Goal: Information Seeking & Learning: Learn about a topic

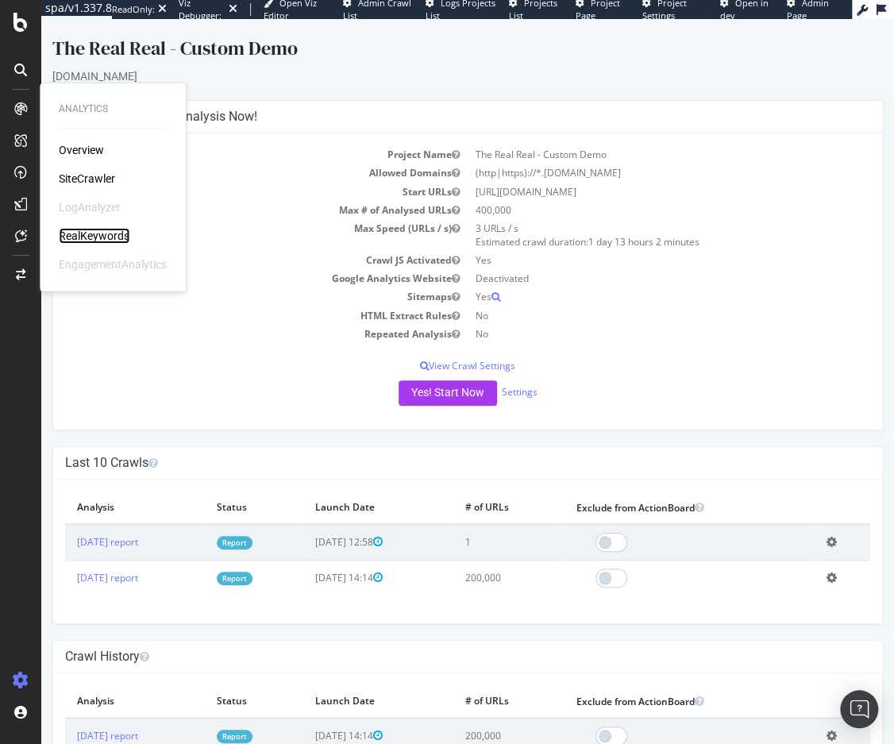
click at [74, 231] on div "RealKeywords" at bounding box center [94, 236] width 71 height 16
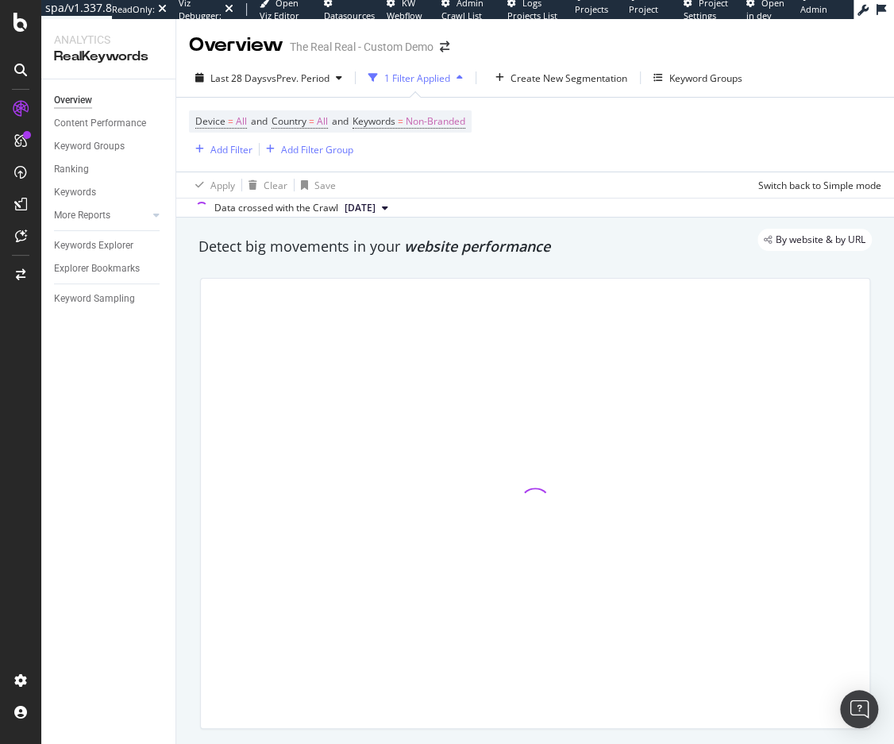
click at [256, 238] on div "By website & by URL" at bounding box center [527, 240] width 689 height 22
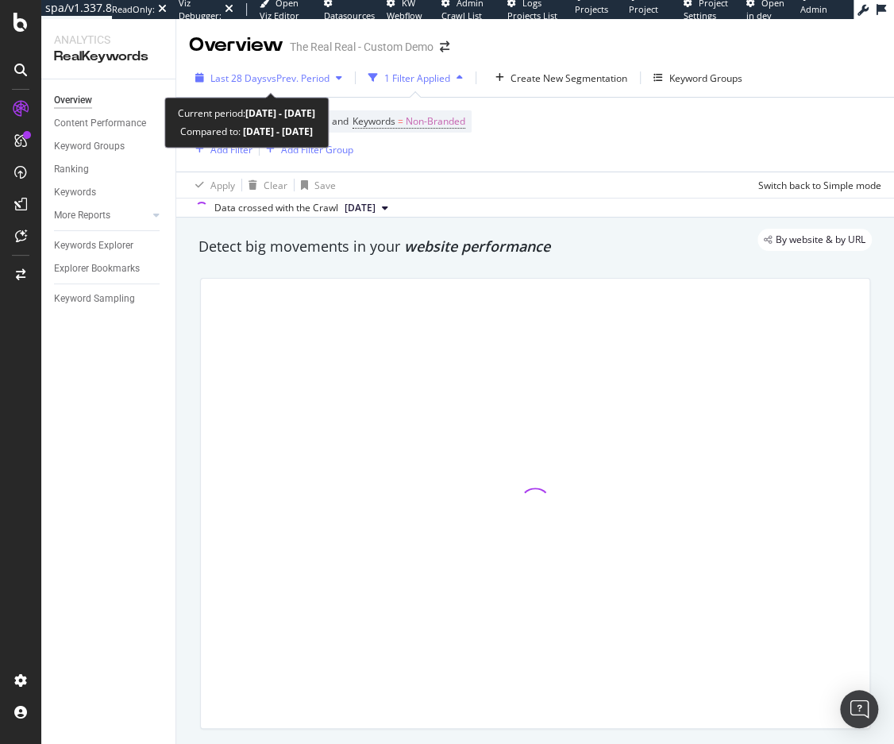
click at [251, 79] on span "Last 28 Days" at bounding box center [238, 77] width 56 height 13
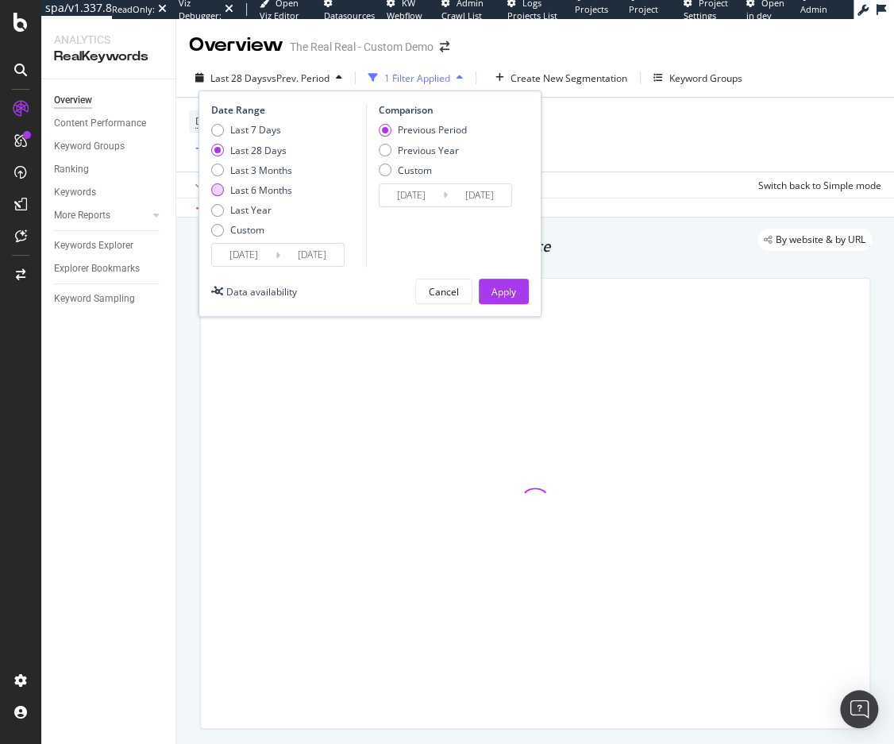
click at [251, 187] on div "Last 6 Months" at bounding box center [261, 189] width 62 height 13
type input "[DATE]"
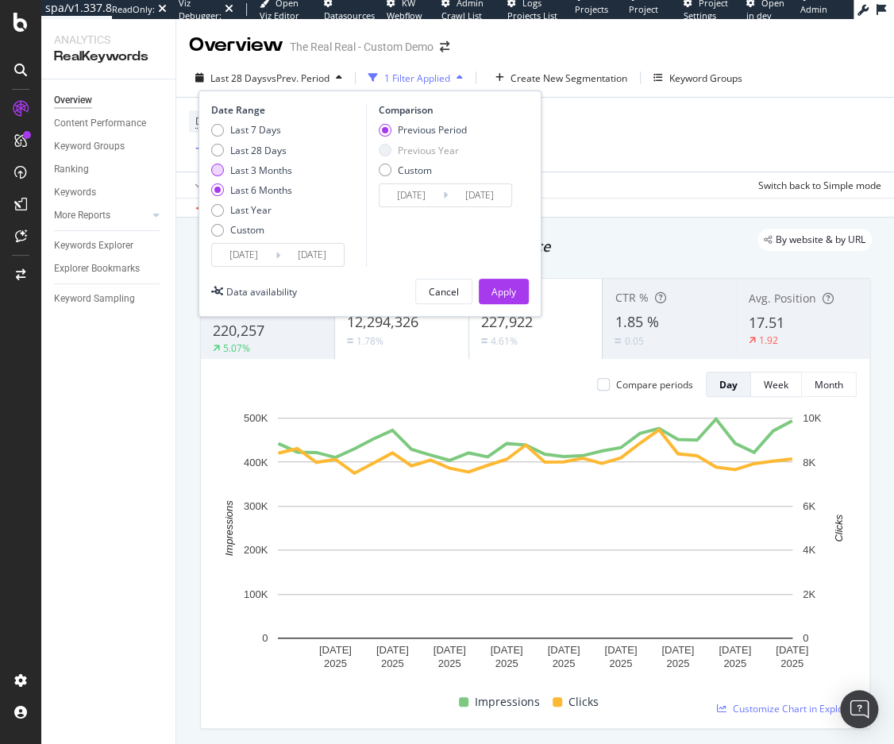
click at [261, 175] on div "Last 3 Months" at bounding box center [261, 170] width 62 height 13
type input "[DATE]"
click at [399, 153] on div "Previous Year" at bounding box center [428, 150] width 61 height 13
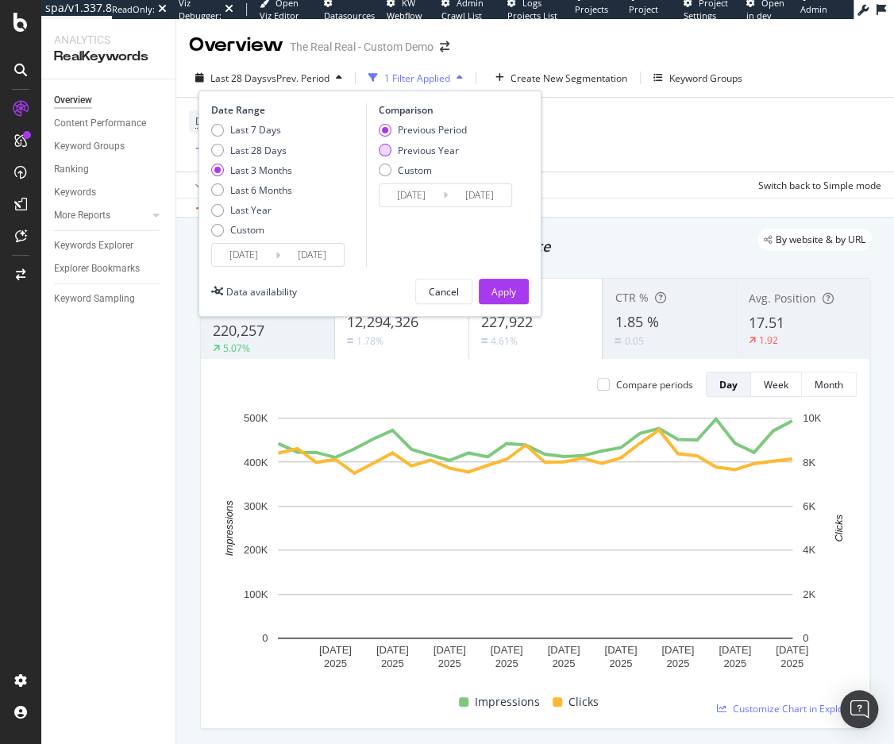
type input "[DATE]"
click at [499, 290] on div "Apply" at bounding box center [503, 291] width 25 height 13
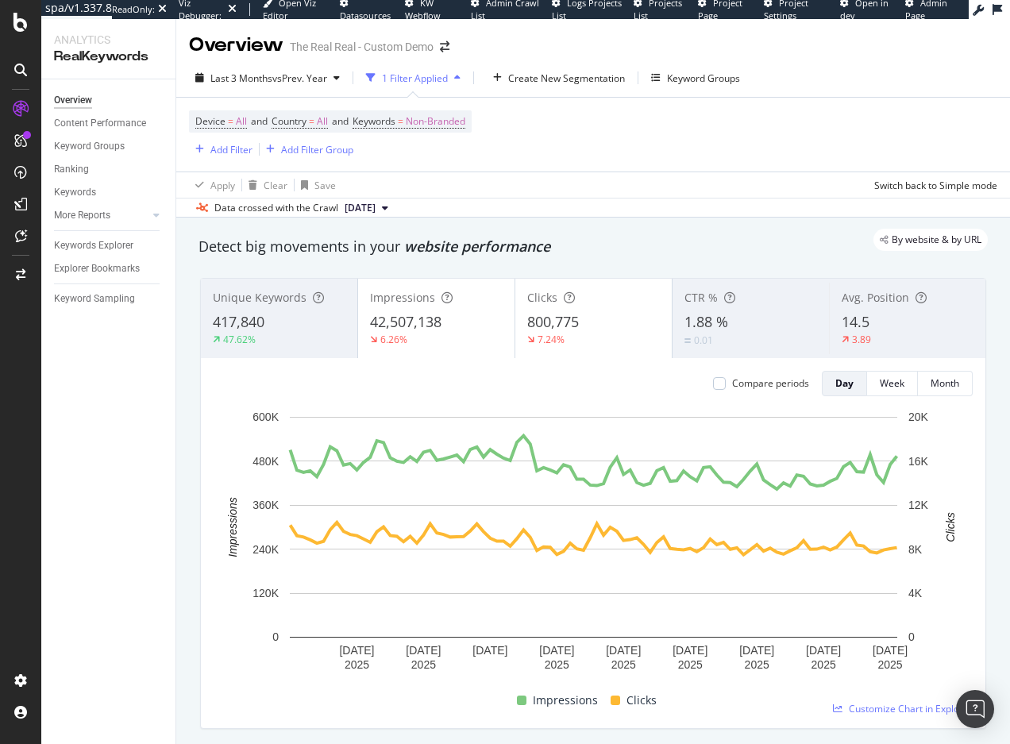
click at [590, 246] on div "By website & by URL" at bounding box center [585, 240] width 805 height 22
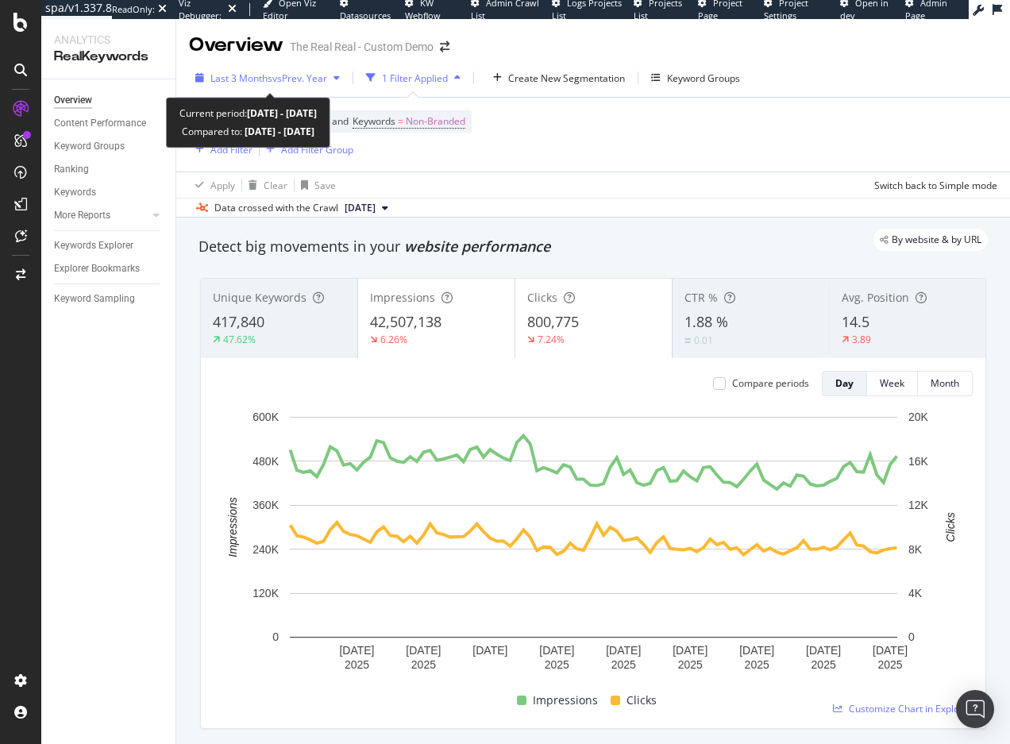
click at [248, 80] on span "Last 3 Months" at bounding box center [241, 77] width 62 height 13
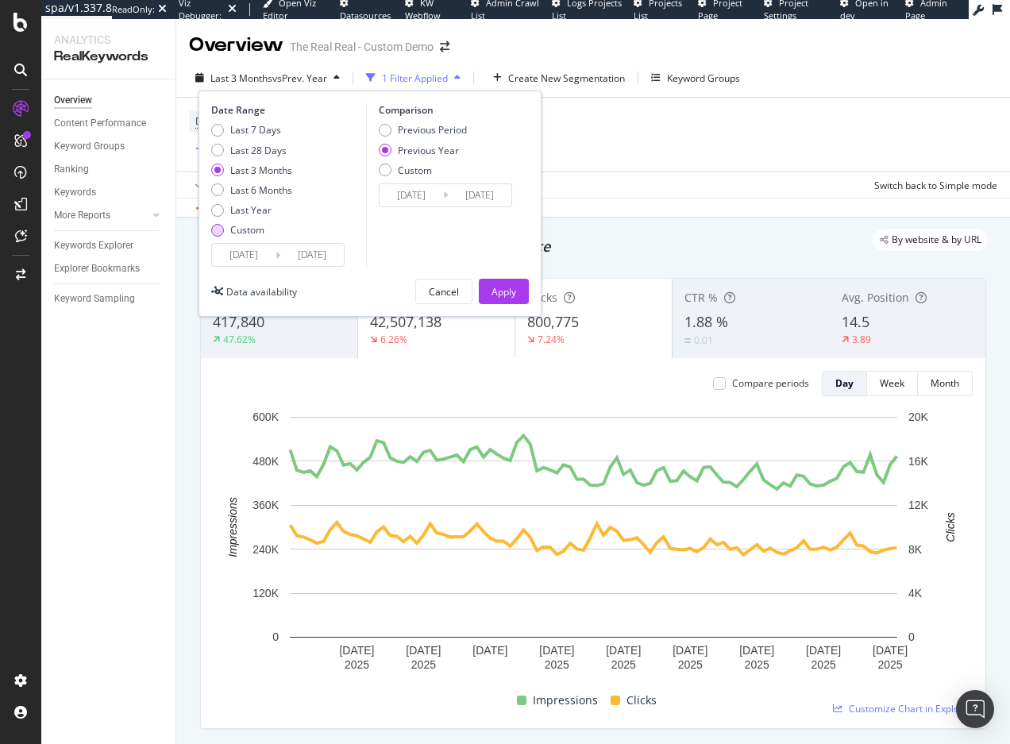
click at [239, 225] on div "Custom" at bounding box center [247, 229] width 34 height 13
type input "[DATE]"
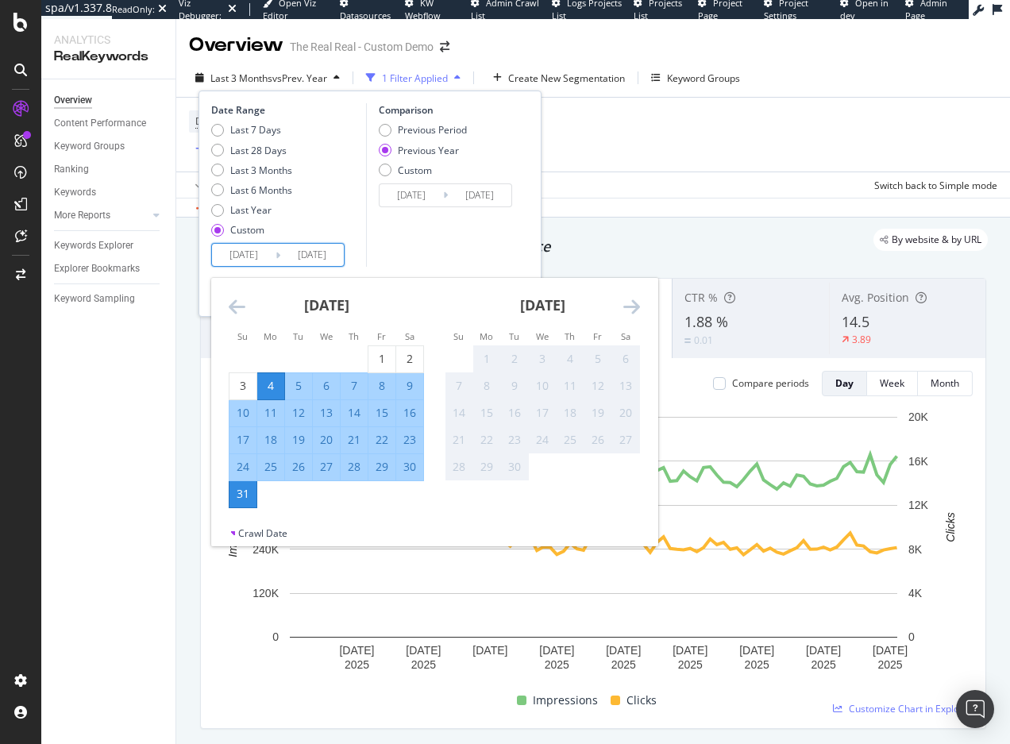
click at [238, 252] on input "[DATE]" at bounding box center [244, 255] width 64 height 22
click at [243, 302] on icon "Move backward to switch to the previous month." at bounding box center [237, 306] width 17 height 19
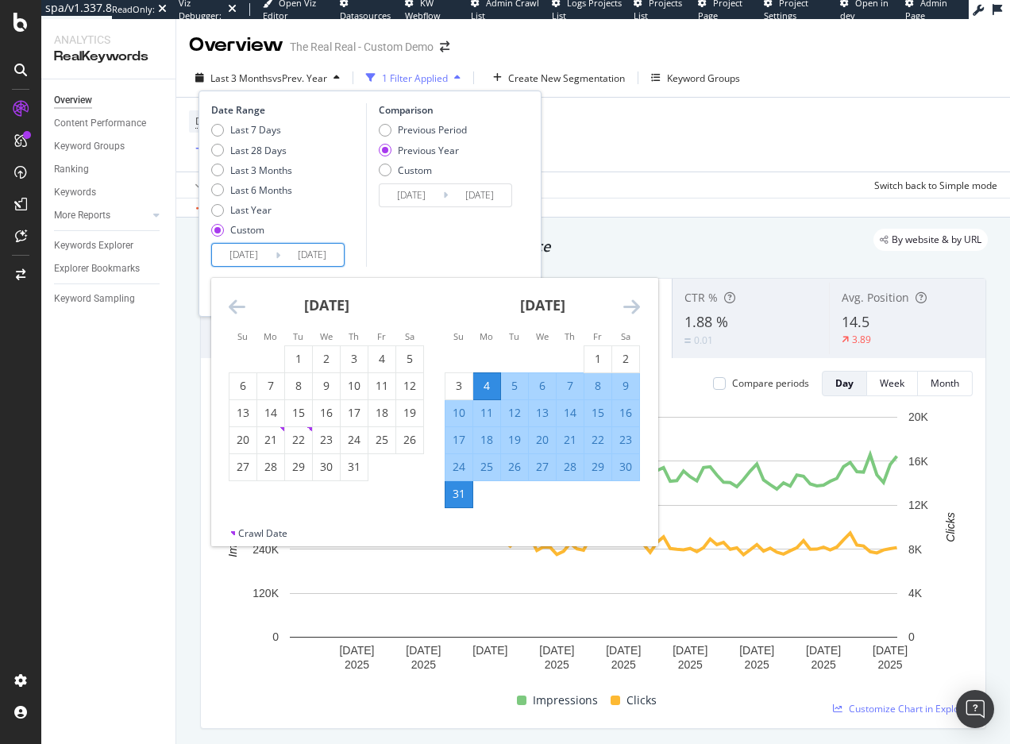
click at [243, 302] on icon "Move backward to switch to the previous month." at bounding box center [237, 306] width 17 height 19
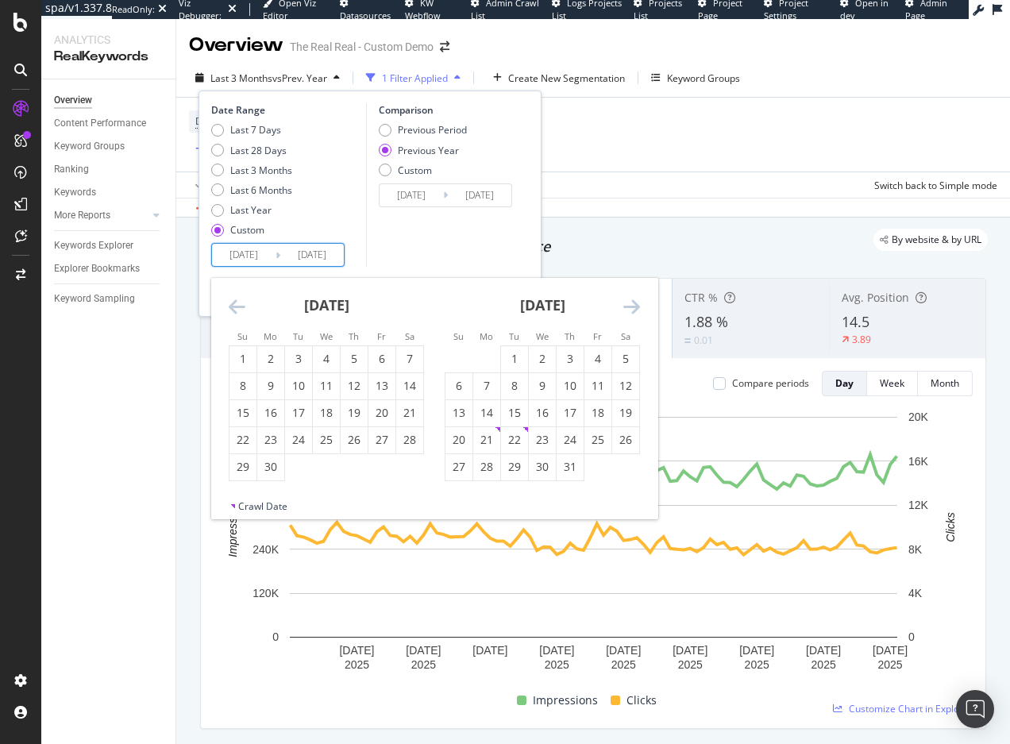
click at [243, 302] on icon "Move backward to switch to the previous month." at bounding box center [237, 306] width 17 height 19
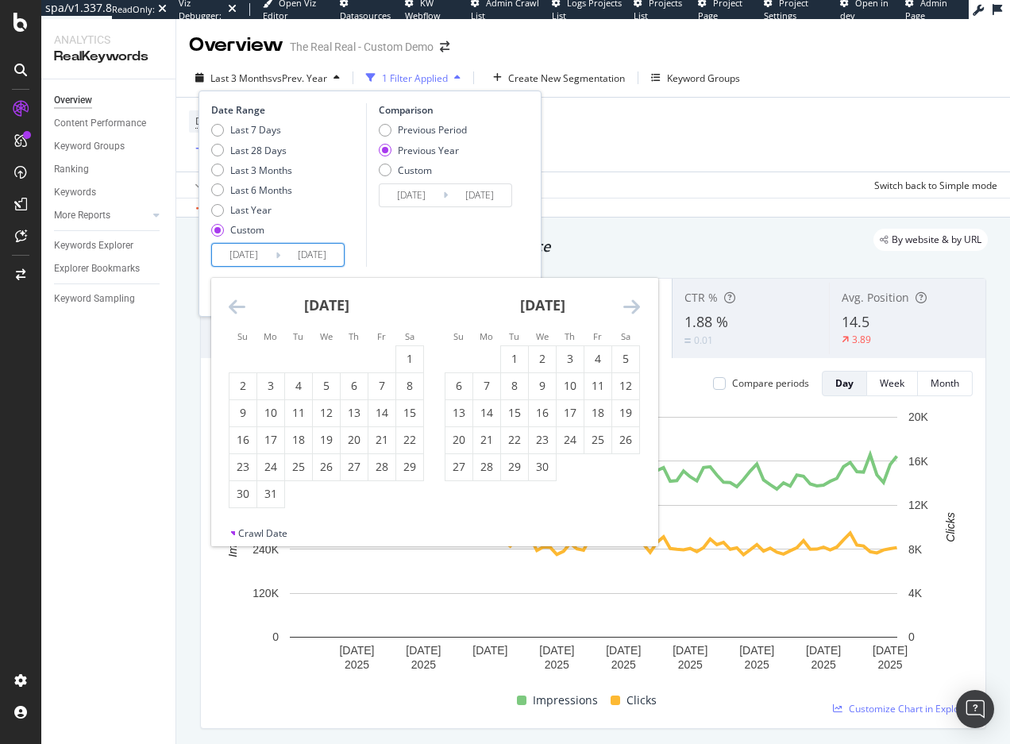
click at [243, 302] on icon "Move backward to switch to the previous month." at bounding box center [237, 306] width 17 height 19
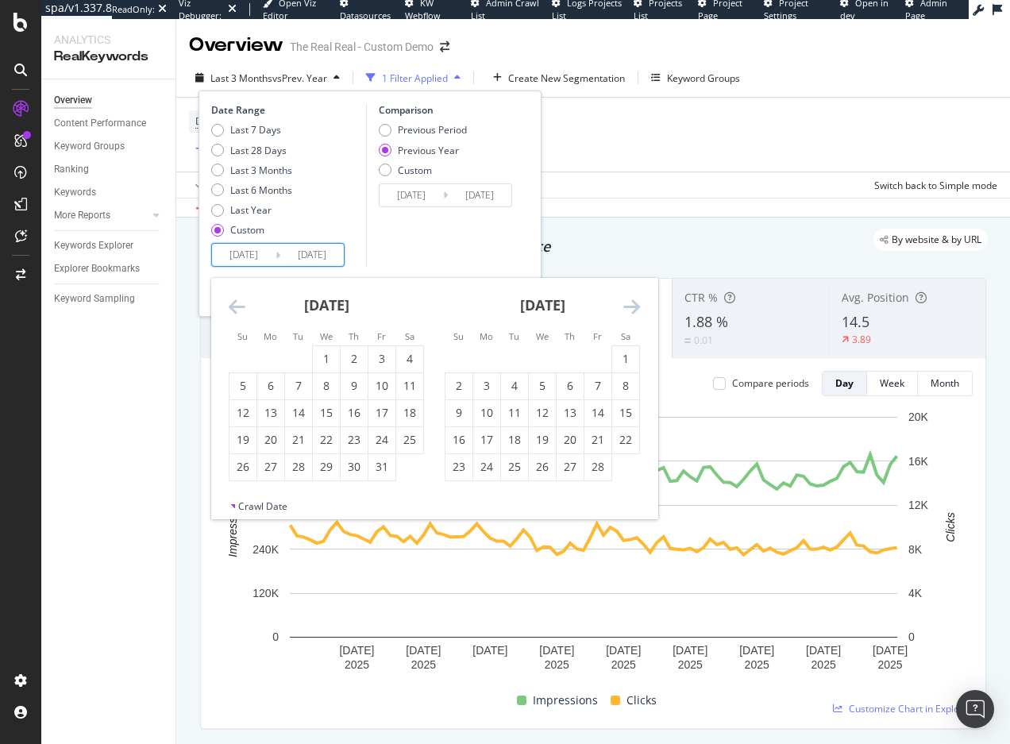
click at [243, 302] on icon "Move backward to switch to the previous month." at bounding box center [237, 306] width 17 height 19
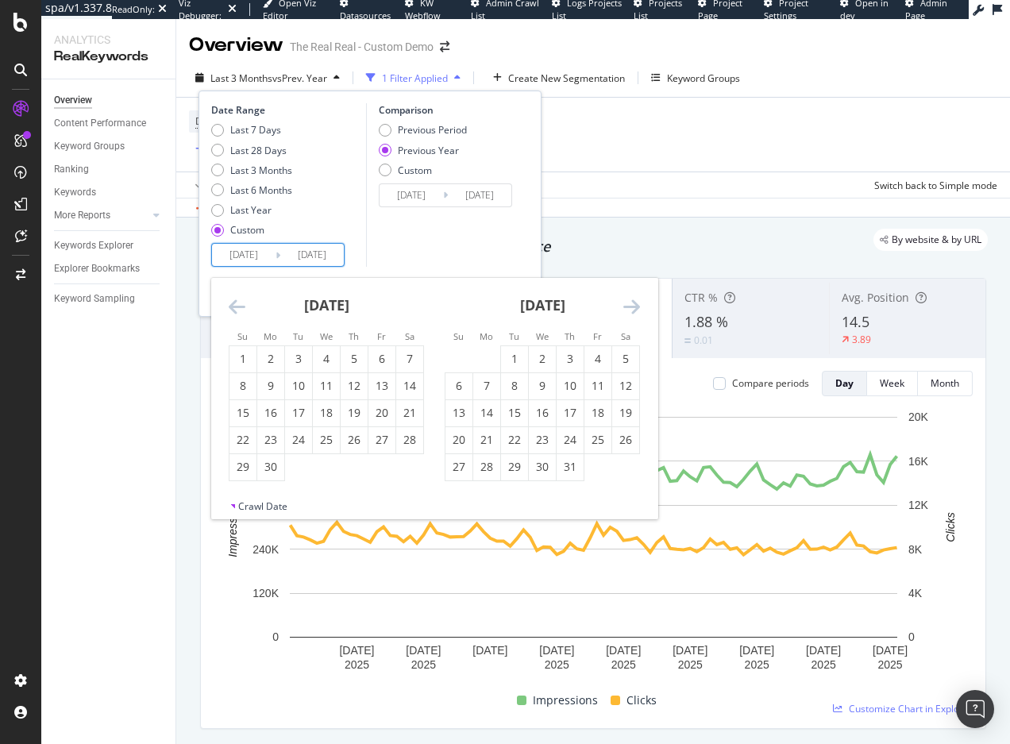
click at [243, 302] on icon "Move backward to switch to the previous month." at bounding box center [237, 306] width 17 height 19
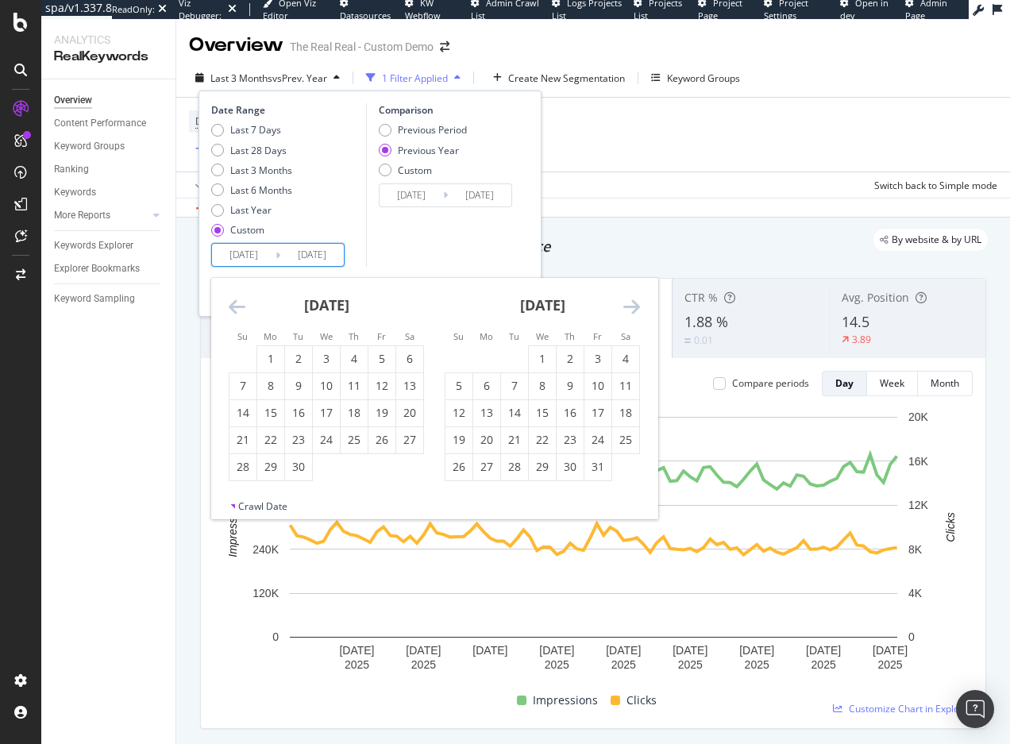
click at [243, 302] on icon "Move backward to switch to the previous month." at bounding box center [237, 306] width 17 height 19
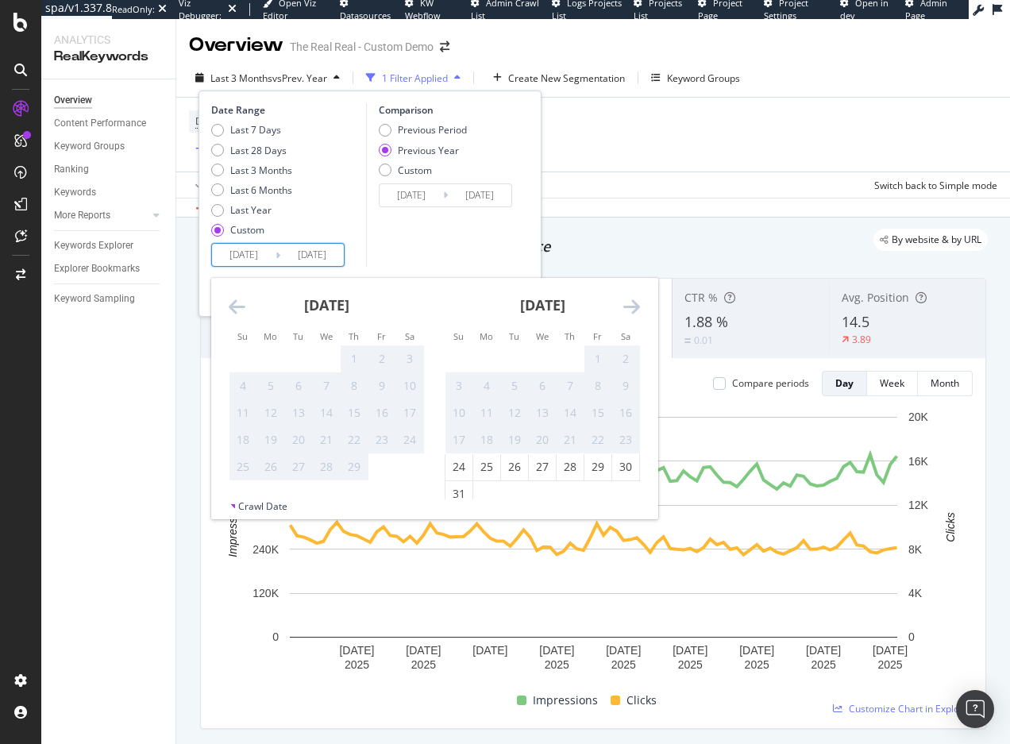
click at [243, 302] on icon "Move backward to switch to the previous month." at bounding box center [237, 306] width 17 height 19
click at [626, 305] on icon "Move forward to switch to the next month." at bounding box center [631, 306] width 17 height 19
click at [456, 467] on div "24" at bounding box center [458, 467] width 27 height 16
type input "[DATE]"
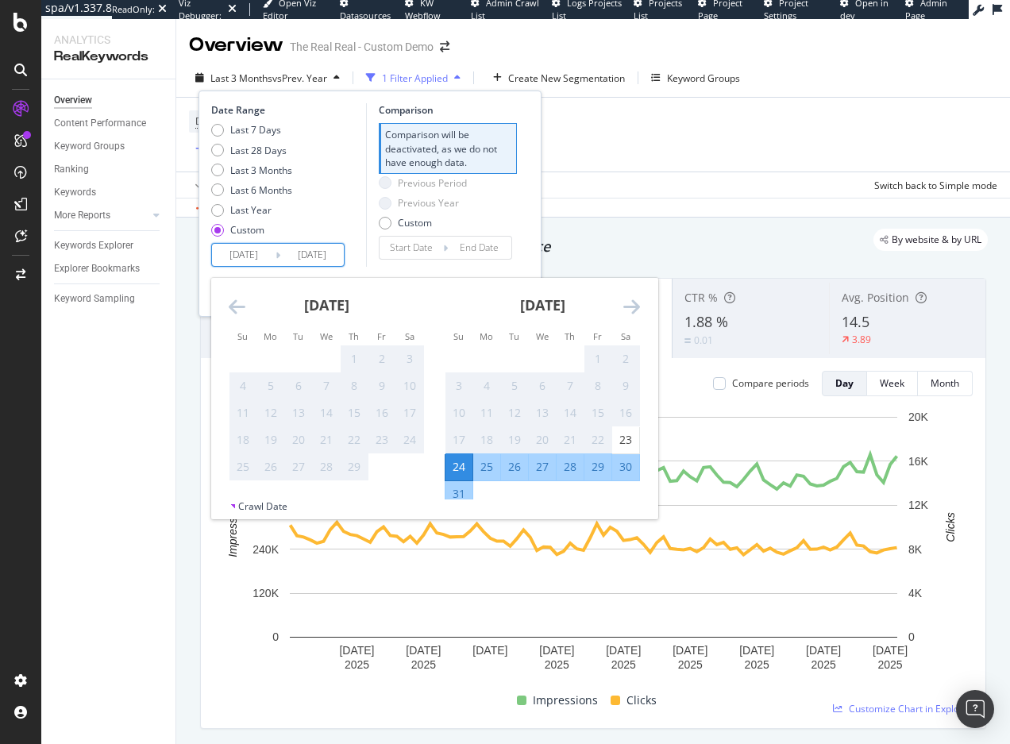
click at [513, 214] on div "Previous Period Previous Year Custom" at bounding box center [448, 206] width 138 height 60
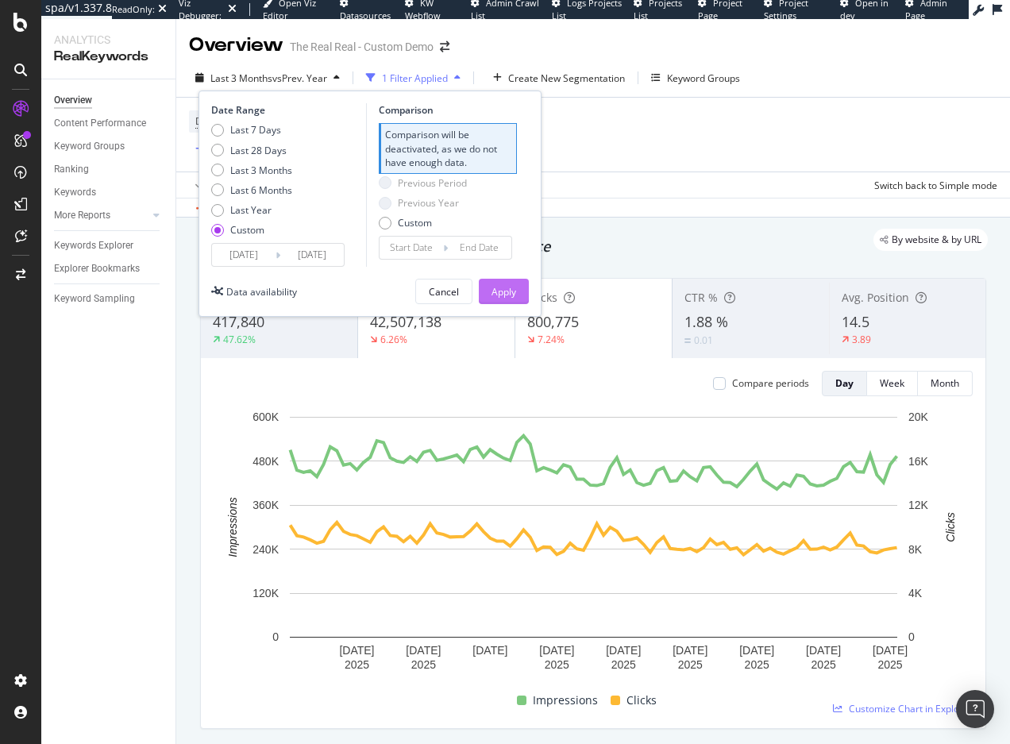
click at [499, 292] on div "Apply" at bounding box center [503, 291] width 25 height 13
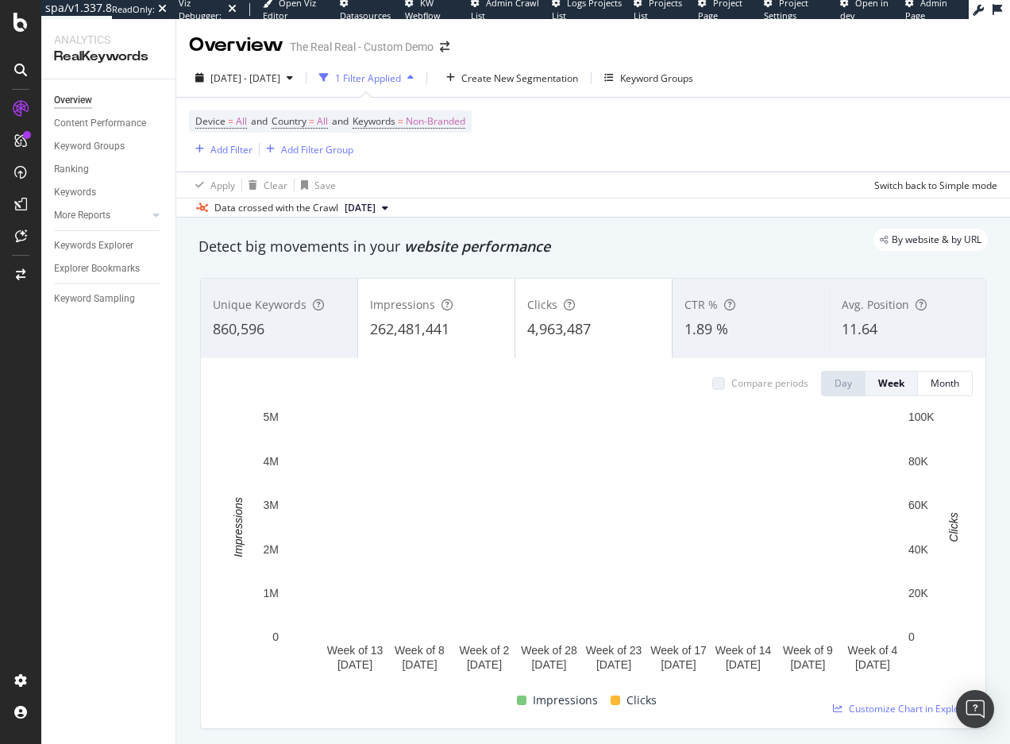
click at [423, 316] on div "Impressions 262,481,441" at bounding box center [436, 318] width 156 height 71
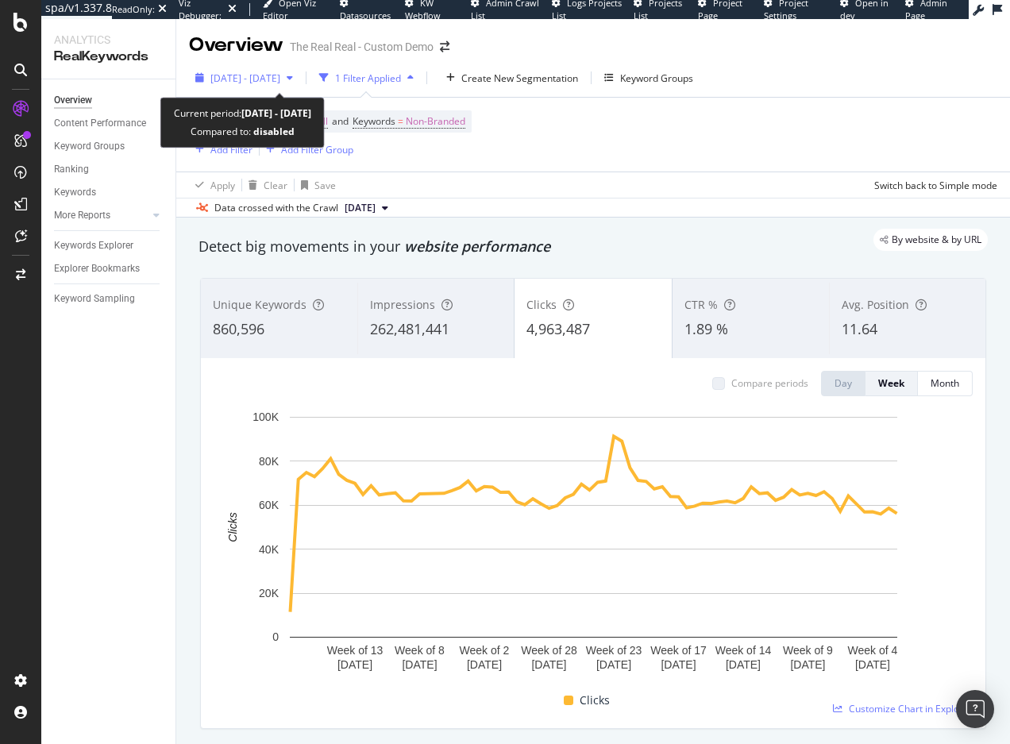
click at [260, 82] on span "[DATE] - [DATE]" at bounding box center [245, 77] width 70 height 13
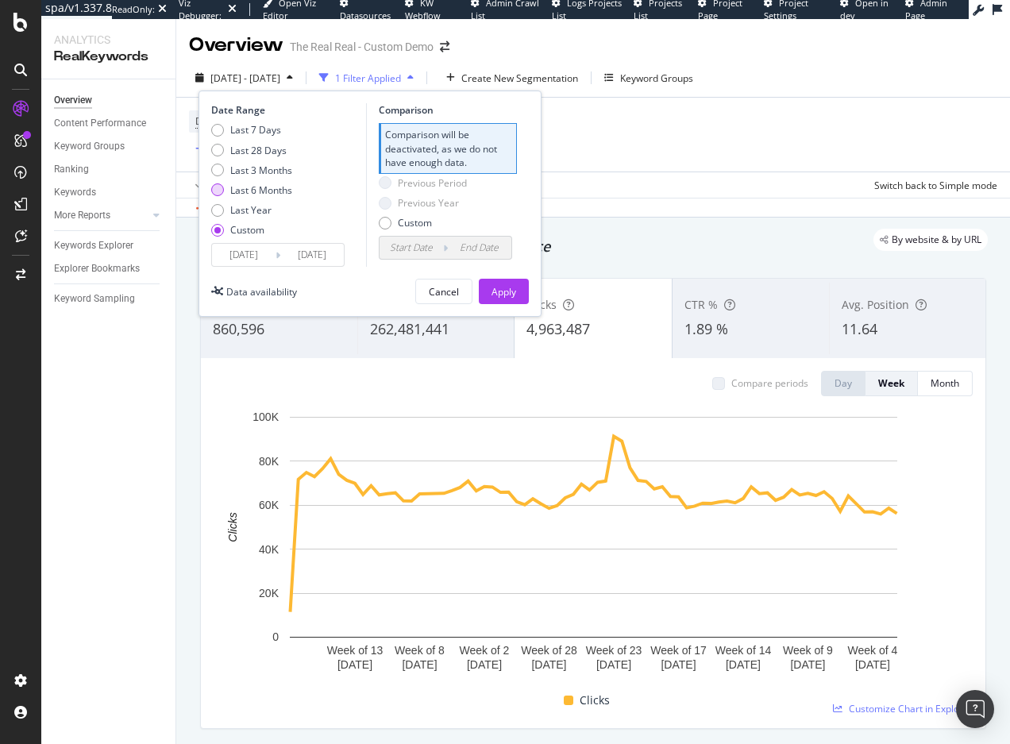
click at [248, 189] on div "Last 6 Months" at bounding box center [261, 189] width 62 height 13
type input "[DATE]"
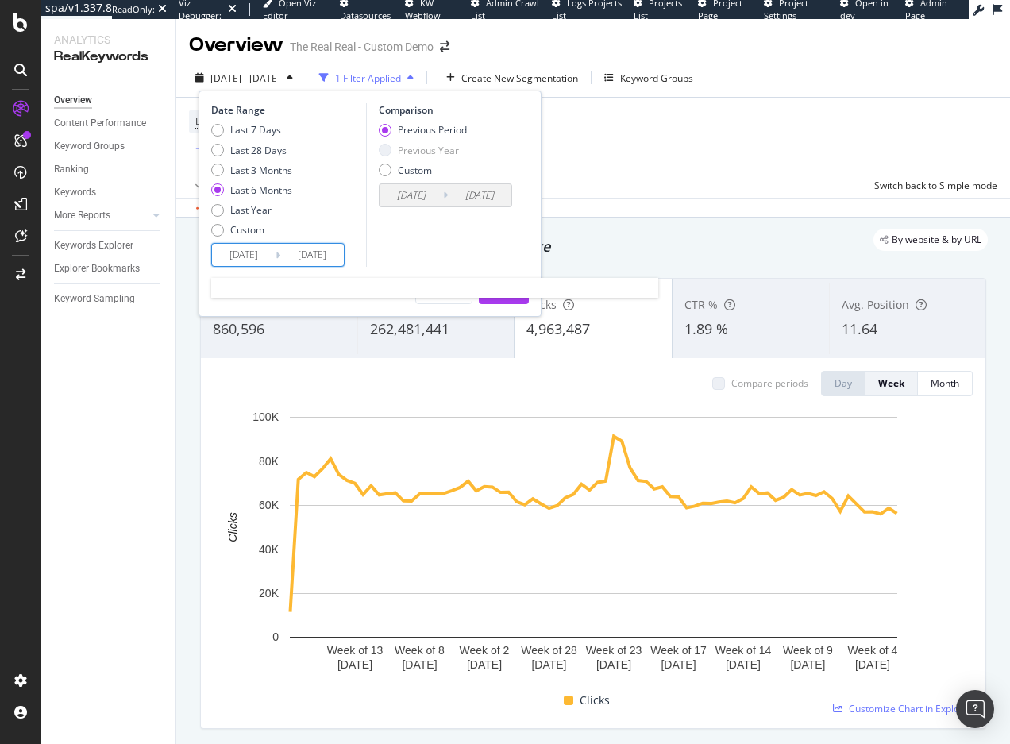
click at [259, 248] on input "[DATE]" at bounding box center [244, 255] width 64 height 22
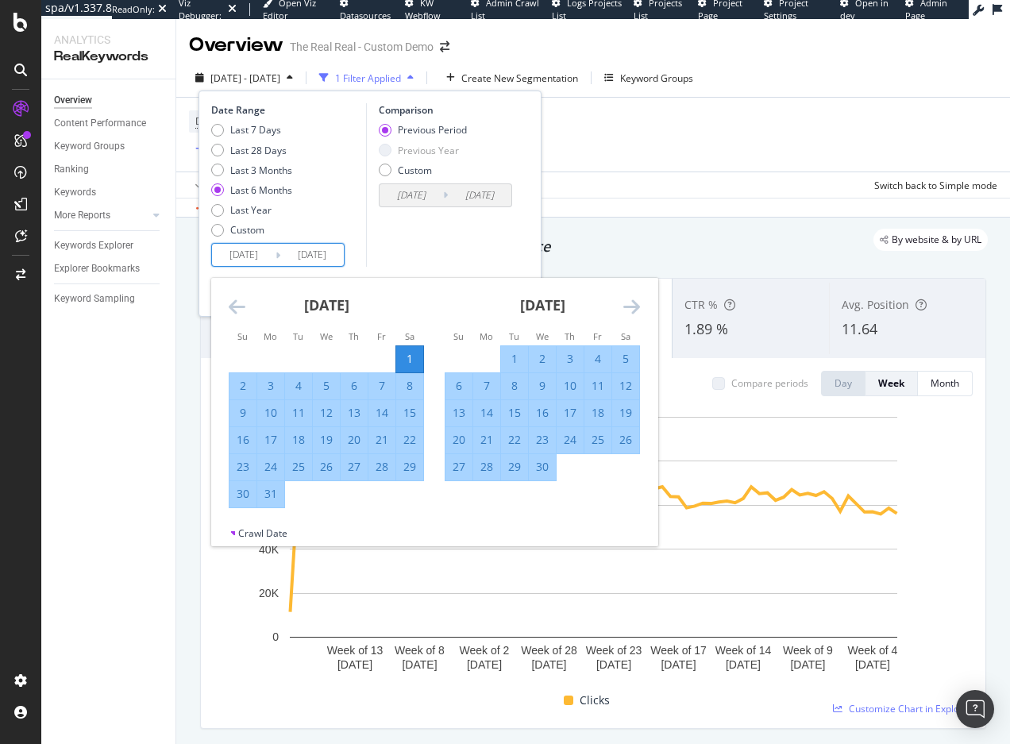
click at [268, 469] on div "24" at bounding box center [270, 467] width 27 height 16
type input "[DATE]"
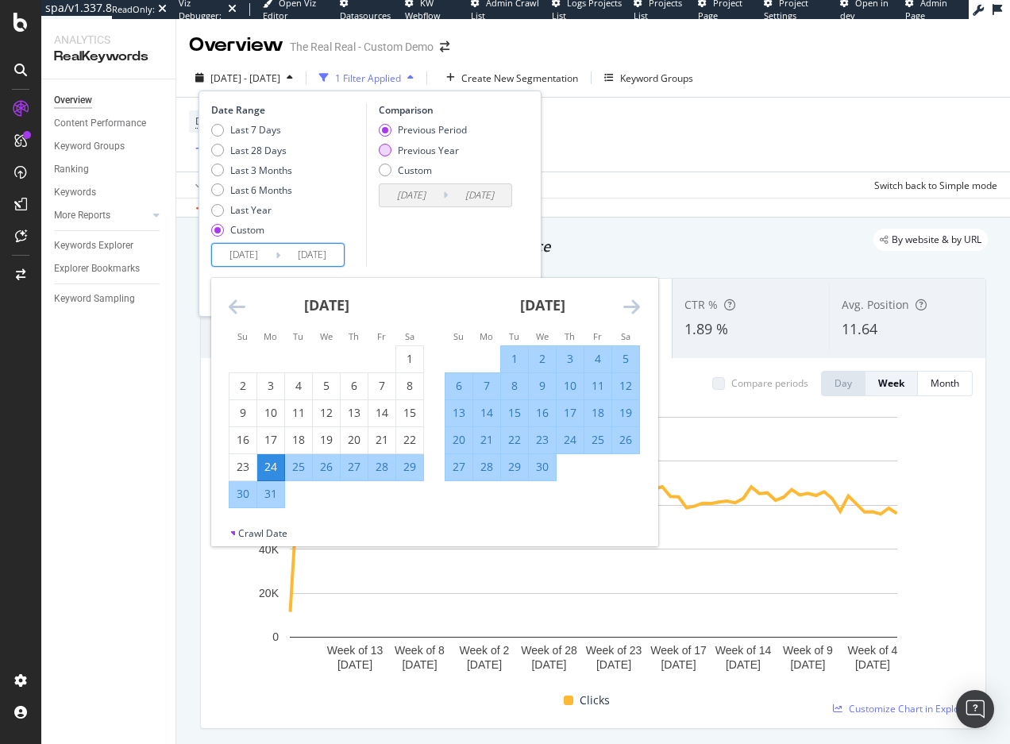
click at [413, 151] on div "Previous Year" at bounding box center [428, 150] width 61 height 13
type input "[DATE]"
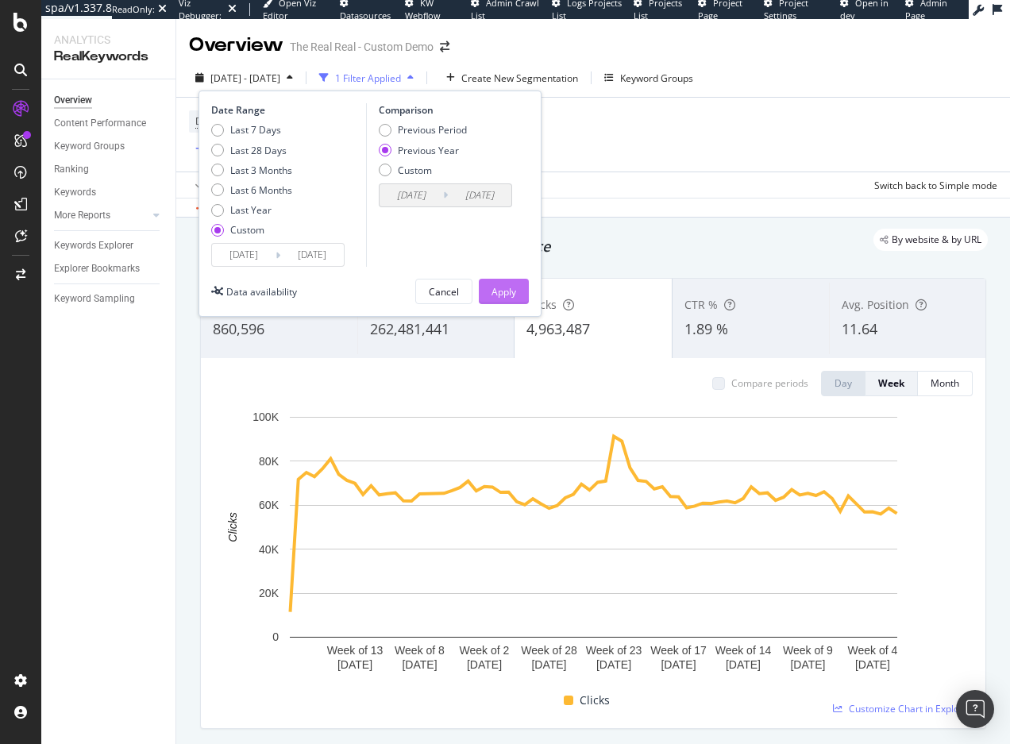
click at [516, 284] on button "Apply" at bounding box center [504, 291] width 50 height 25
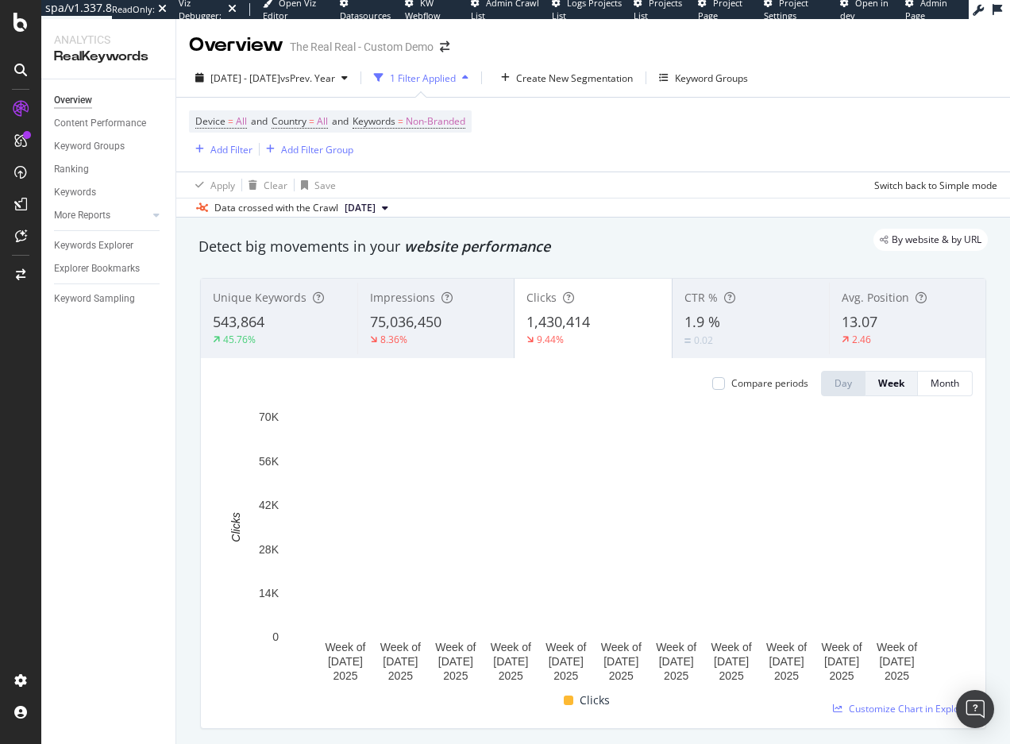
click at [575, 230] on div "By website & by URL" at bounding box center [585, 240] width 805 height 22
